Goal: Information Seeking & Learning: Learn about a topic

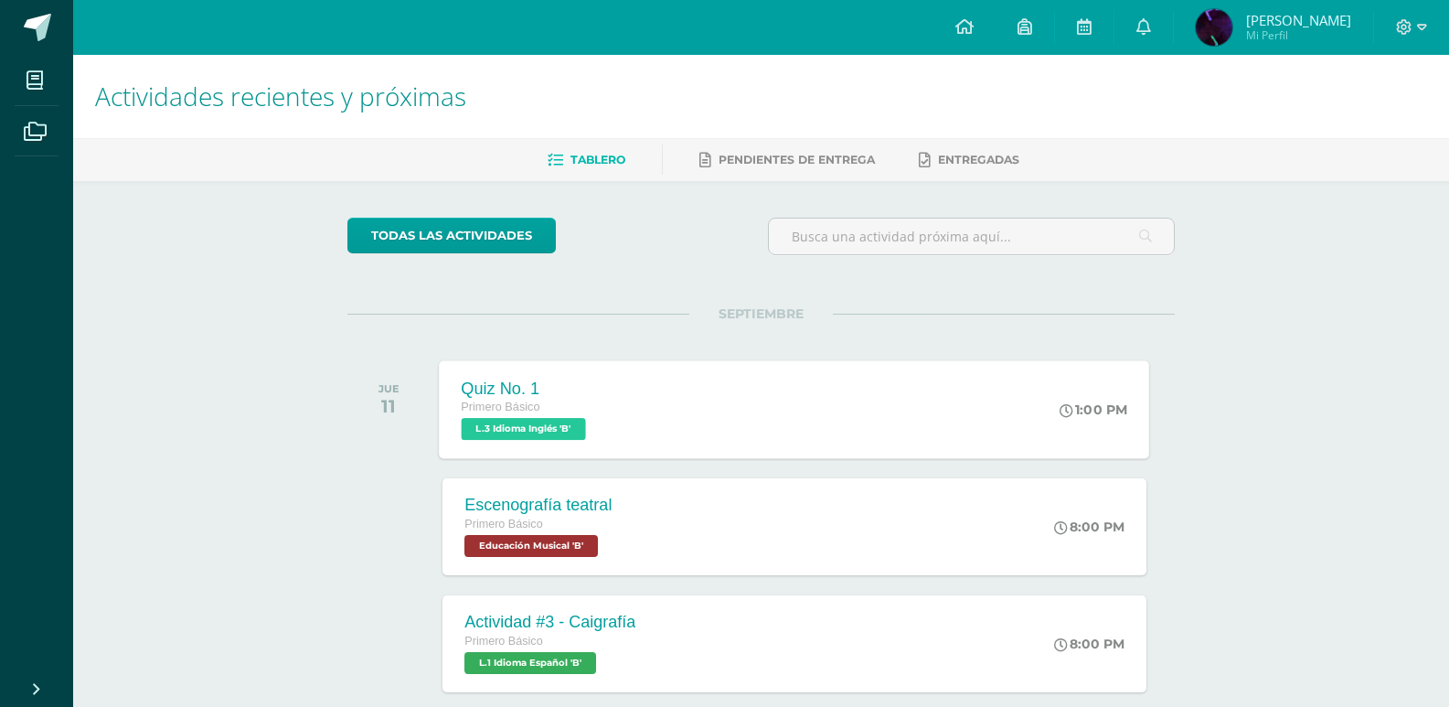
scroll to position [183, 0]
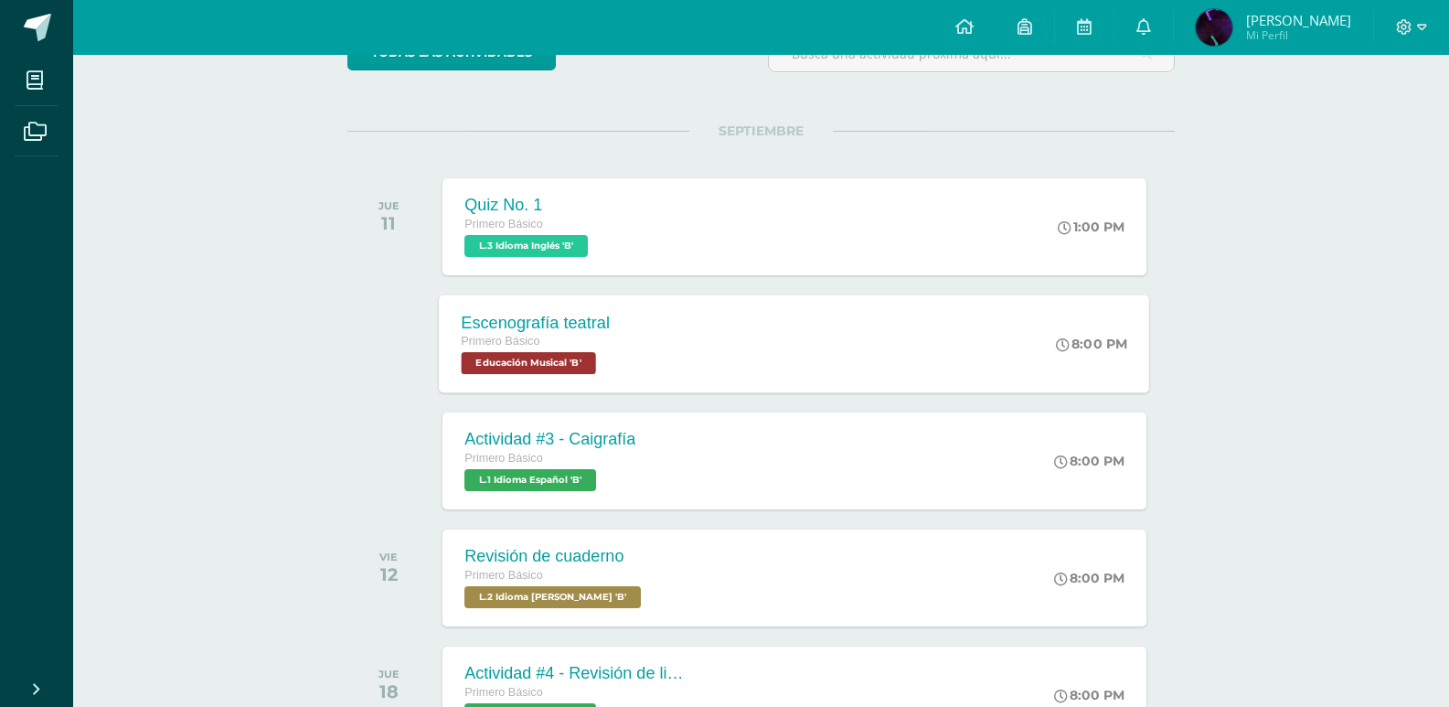
click at [582, 348] on div "Primero Básico" at bounding box center [536, 342] width 149 height 20
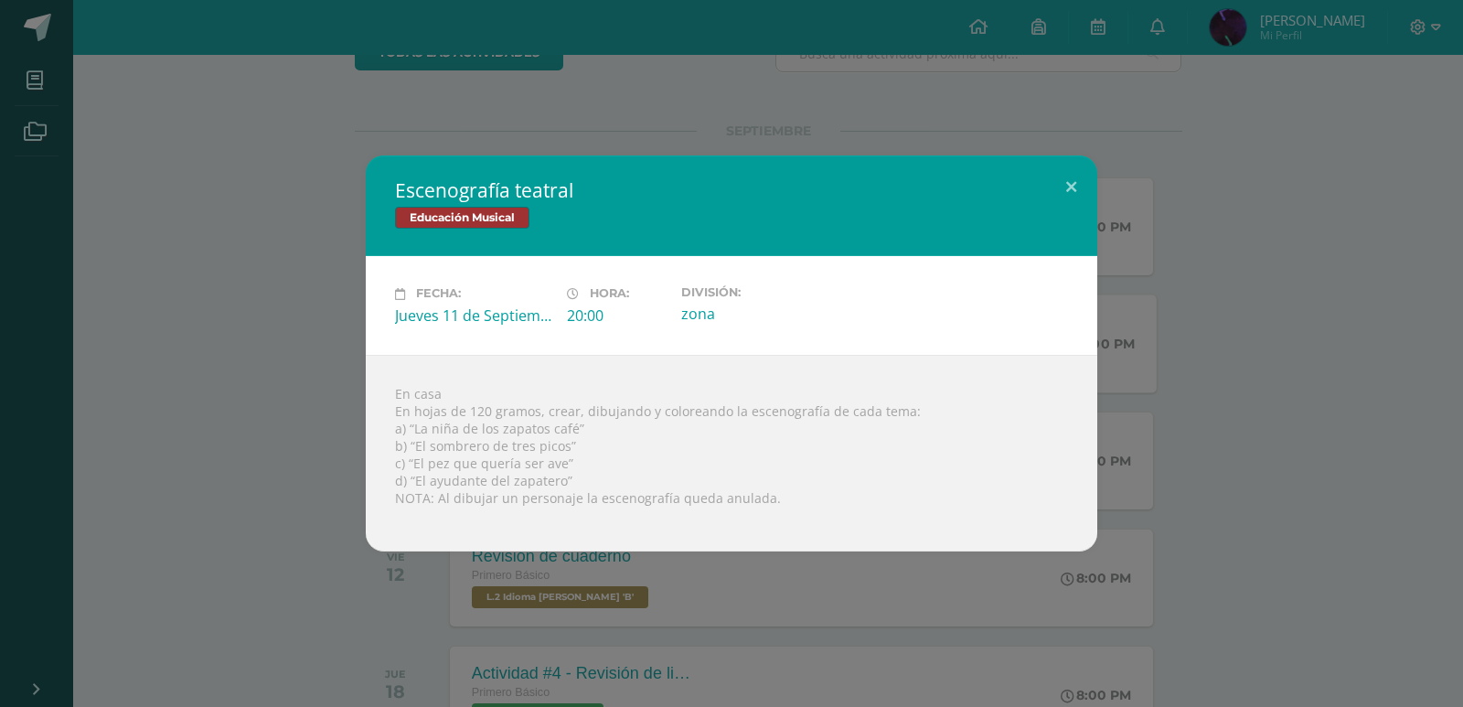
click at [267, 274] on div "Escenografía teatral Educación Musical Fecha: [DATE] Hora: 20:00 División:" at bounding box center [731, 352] width 1448 height 395
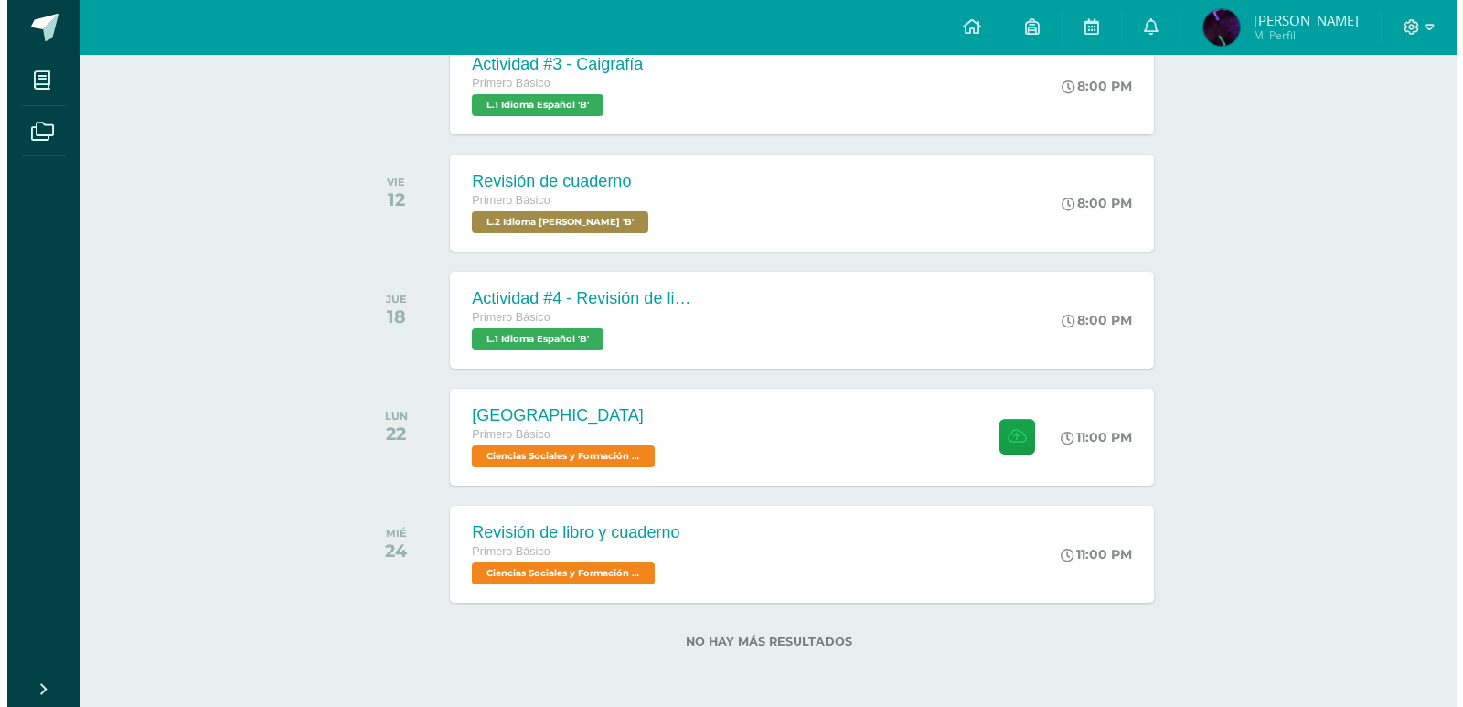
scroll to position [466, 0]
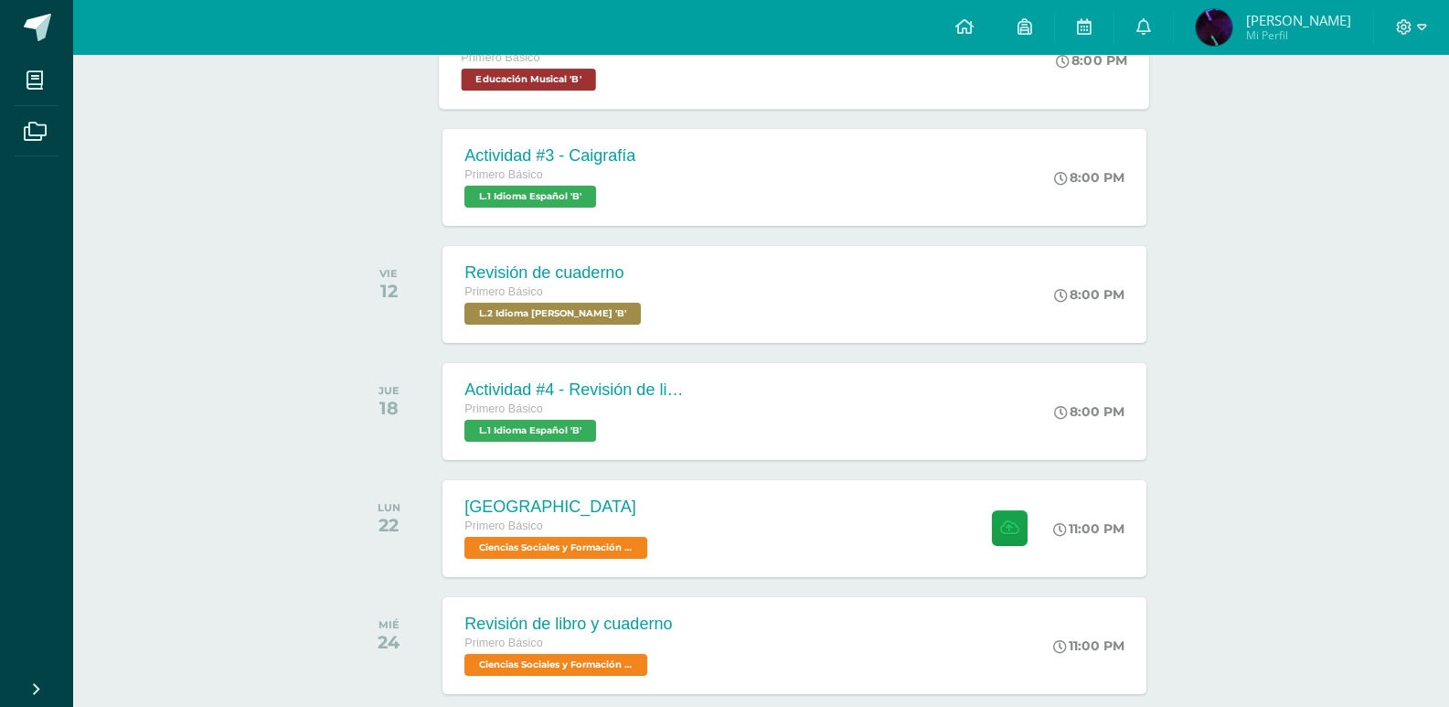
click at [581, 90] on span "Educación Musical 'B'" at bounding box center [529, 80] width 134 height 22
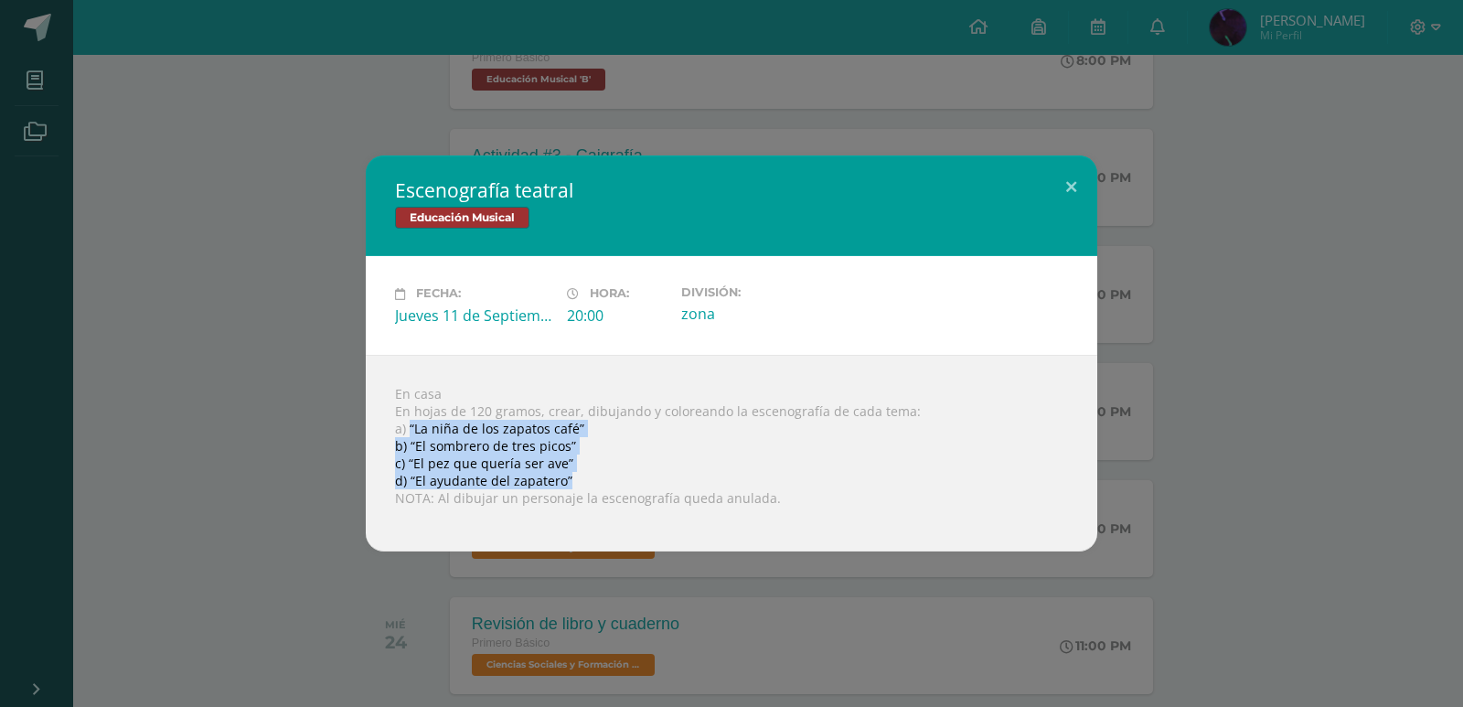
drag, startPoint x: 411, startPoint y: 431, endPoint x: 573, endPoint y: 480, distance: 170.1
click at [573, 480] on div "En casa En hojas de 120 gramos, crear, dibujando y coloreando la escenografía d…" at bounding box center [732, 453] width 732 height 197
copy div "“La niña de los zapatos café” b) “El sombrero de tres picos” c) “El pez que que…"
click at [460, 431] on div "En casa En hojas de 120 gramos, crear, dibujando y coloreando la escenografía d…" at bounding box center [732, 453] width 732 height 197
drag, startPoint x: 391, startPoint y: 430, endPoint x: 569, endPoint y: 477, distance: 183.7
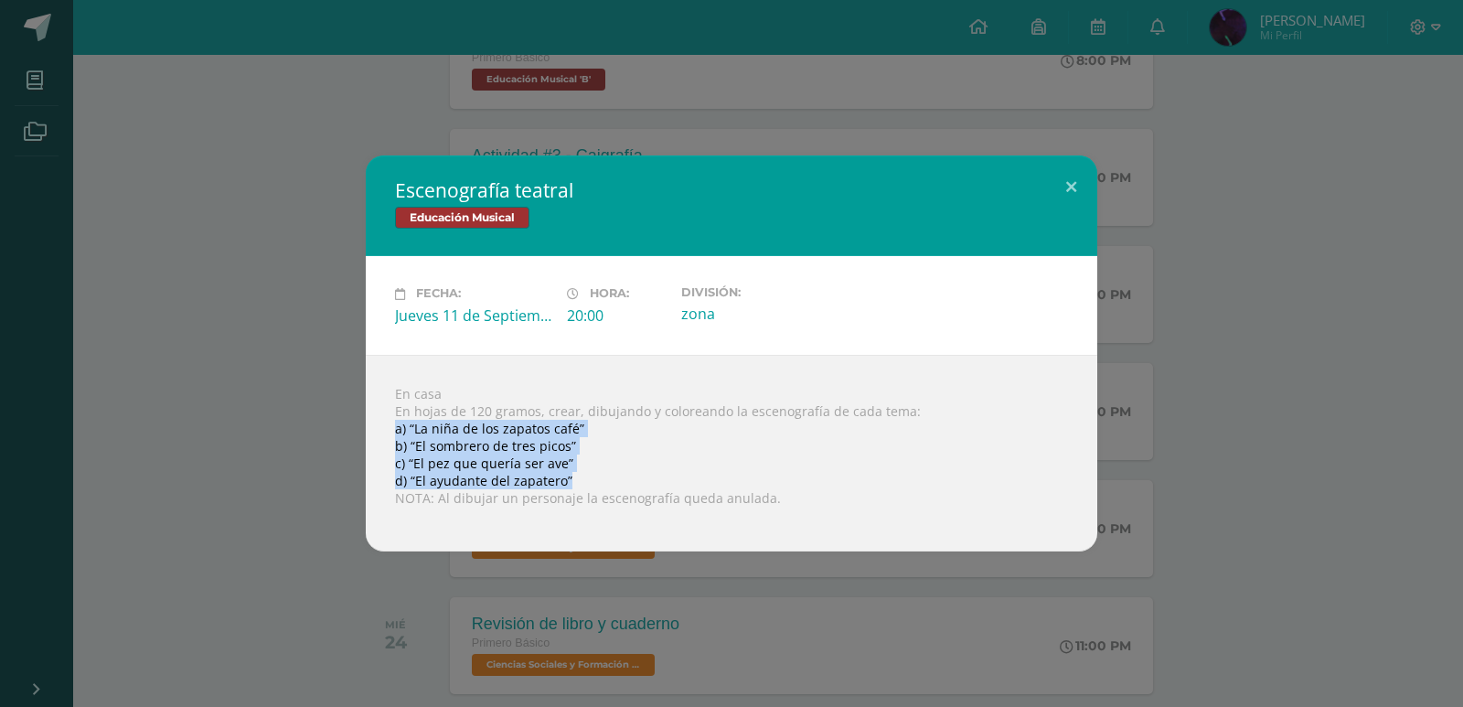
click at [569, 477] on div "En casa En hojas de 120 gramos, crear, dibujando y coloreando la escenografía d…" at bounding box center [732, 453] width 732 height 197
copy div "a) “La niña de los zapatos café” b) “El sombrero de tres picos” c) “El pez que …"
